Goal: Transaction & Acquisition: Subscribe to service/newsletter

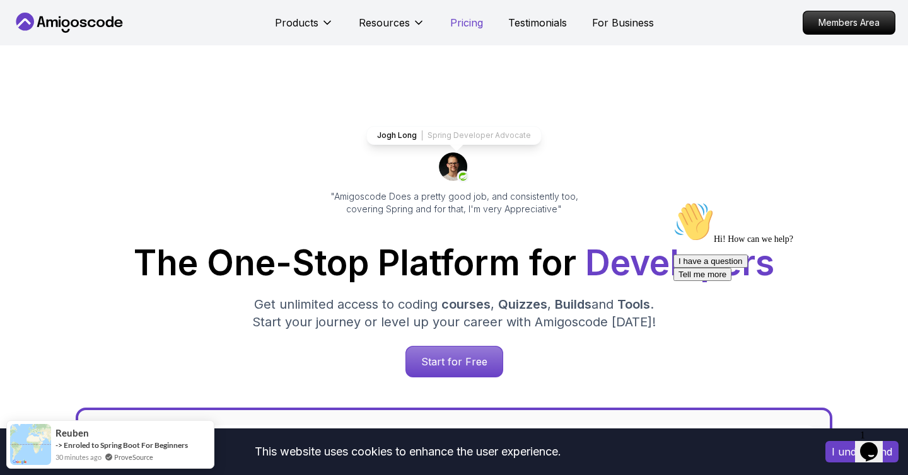
click at [463, 26] on p "Pricing" at bounding box center [466, 22] width 33 height 15
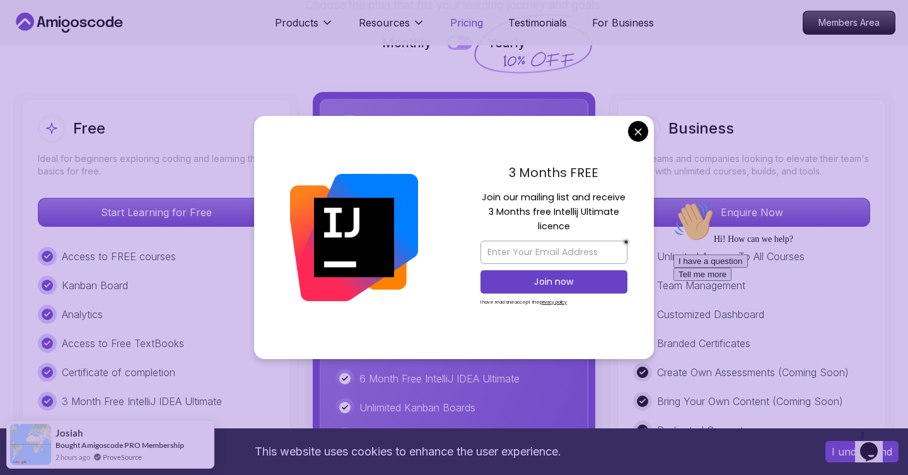
scroll to position [2858, 0]
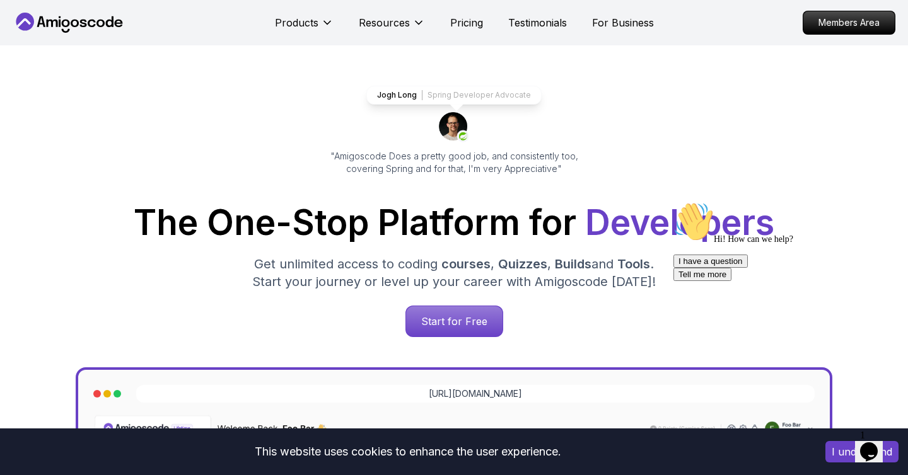
scroll to position [0, 0]
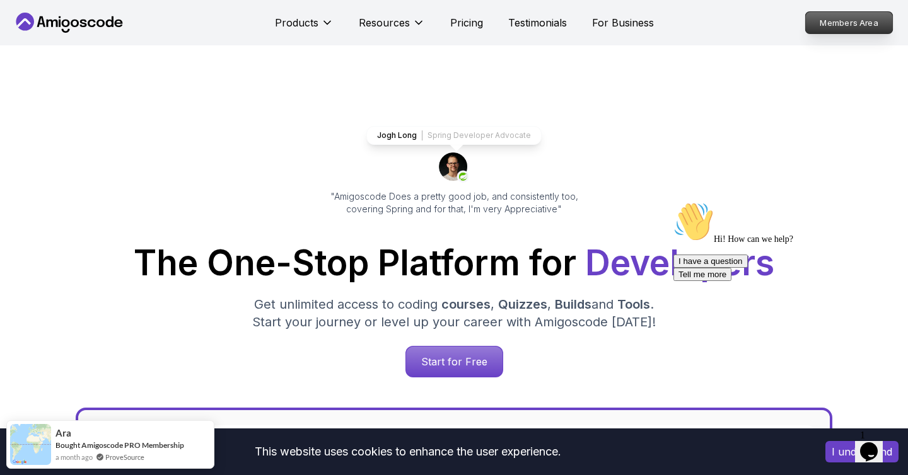
click at [834, 11] on link "Members Area" at bounding box center [849, 22] width 88 height 23
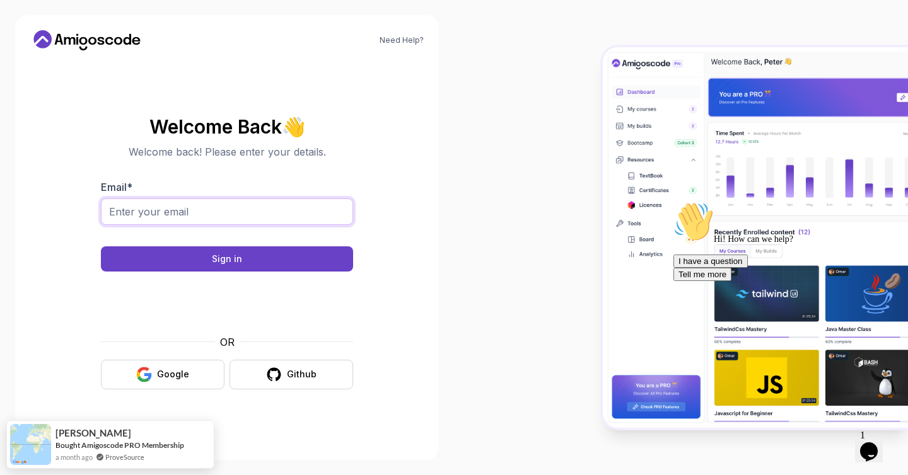
click at [163, 211] on input "Email *" at bounding box center [227, 212] width 252 height 26
type input "a"
type input "7"
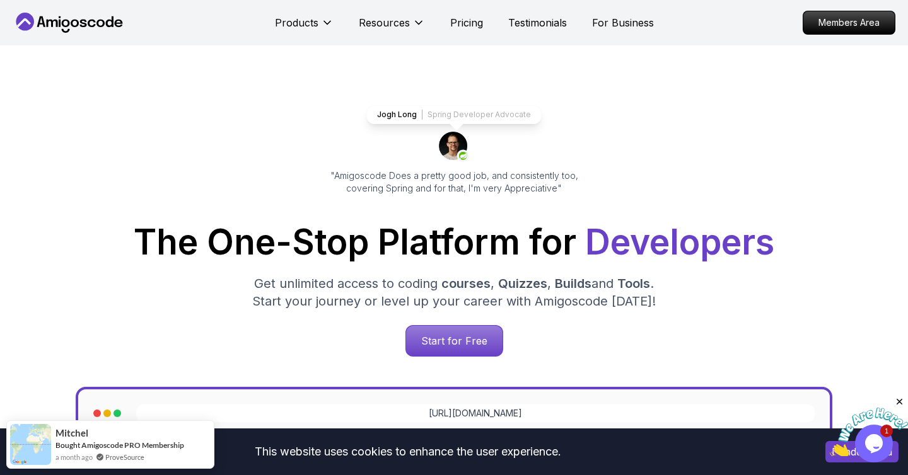
scroll to position [23, 0]
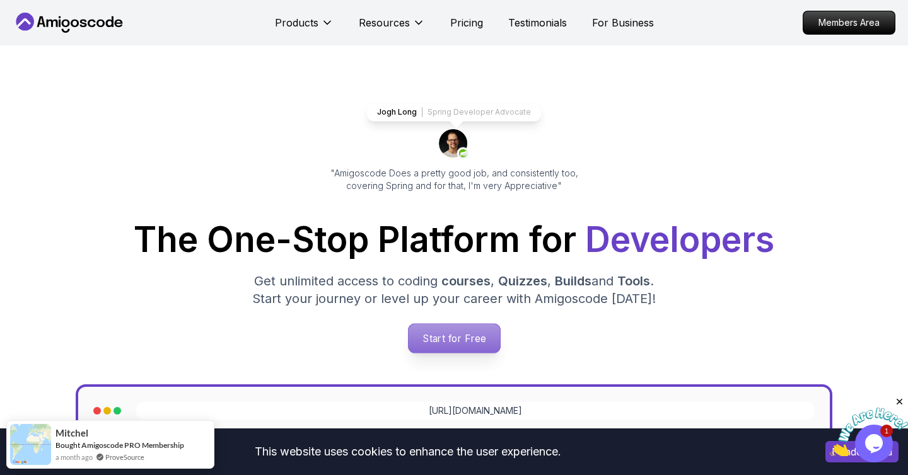
click at [461, 334] on p "Start for Free" at bounding box center [453, 338] width 91 height 29
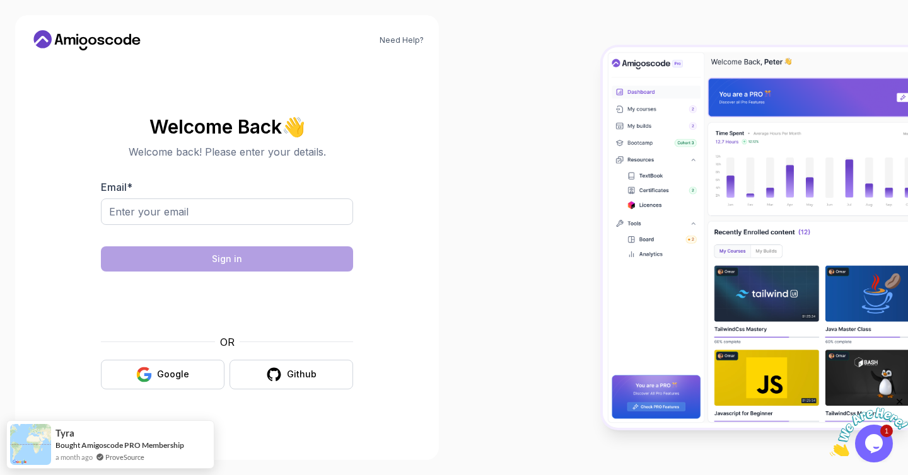
click at [228, 344] on p "OR" at bounding box center [227, 342] width 15 height 15
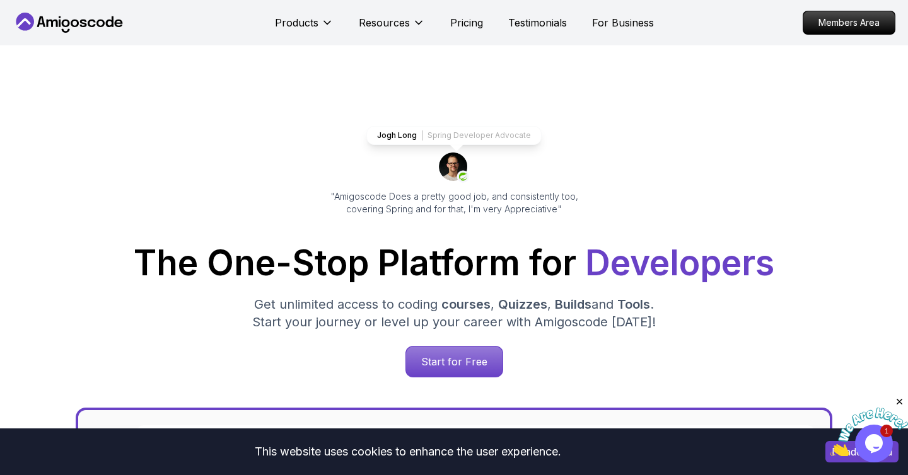
scroll to position [23, 0]
